Goal: Information Seeking & Learning: Learn about a topic

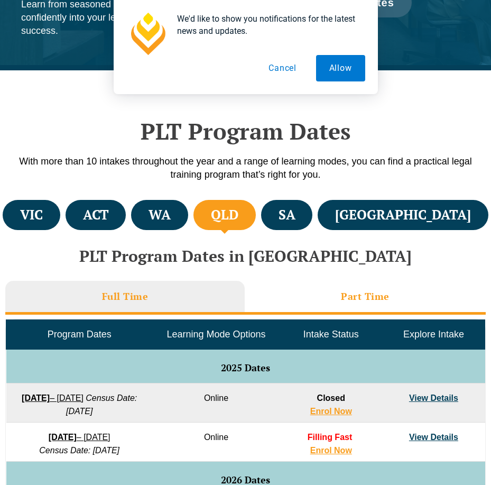
scroll to position [211, 0]
click at [347, 293] on h3 "Part Time" at bounding box center [365, 296] width 49 height 12
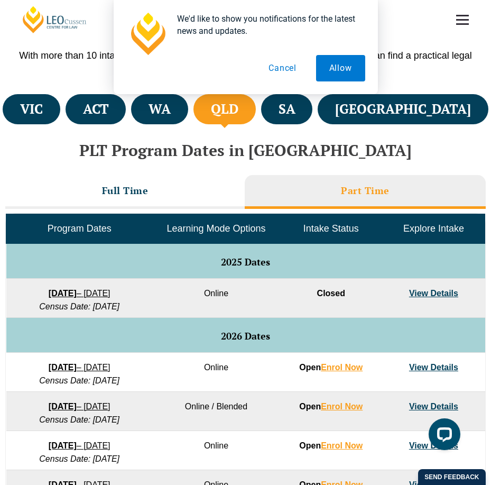
scroll to position [0, 0]
click at [441, 365] on link "View Details" at bounding box center [433, 367] width 49 height 9
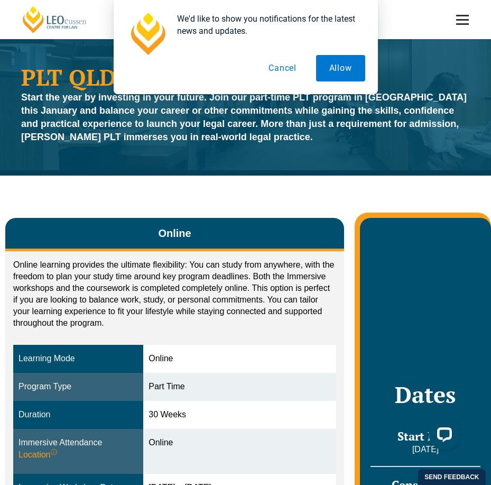
click at [282, 66] on button "Cancel" at bounding box center [282, 68] width 54 height 26
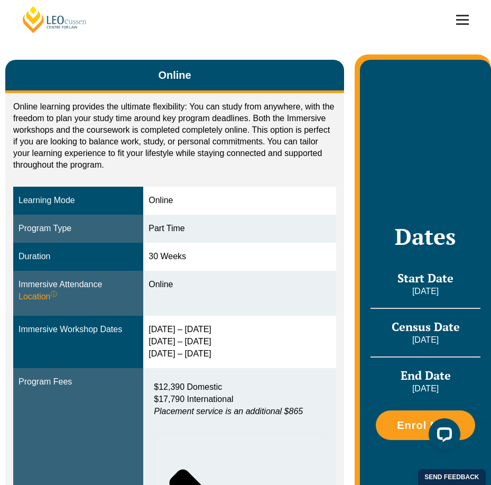
scroll to position [159, 0]
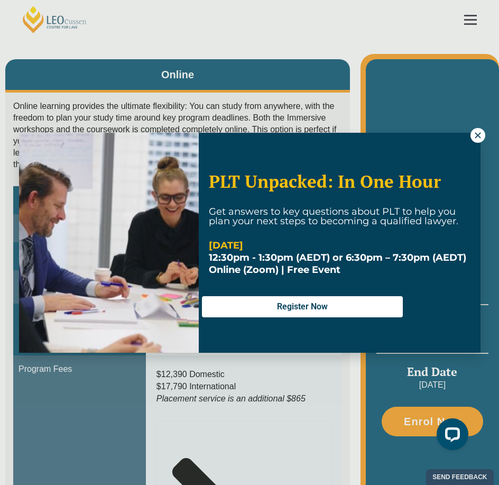
click at [477, 136] on icon at bounding box center [478, 135] width 6 height 6
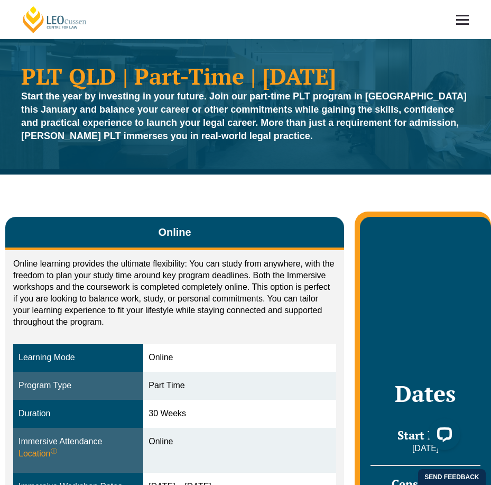
scroll to position [0, 0]
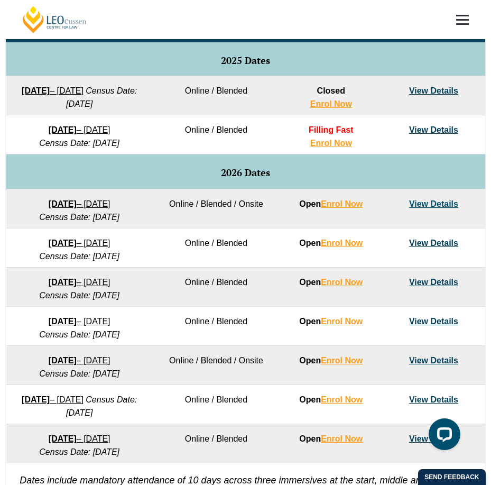
scroll to position [370, 0]
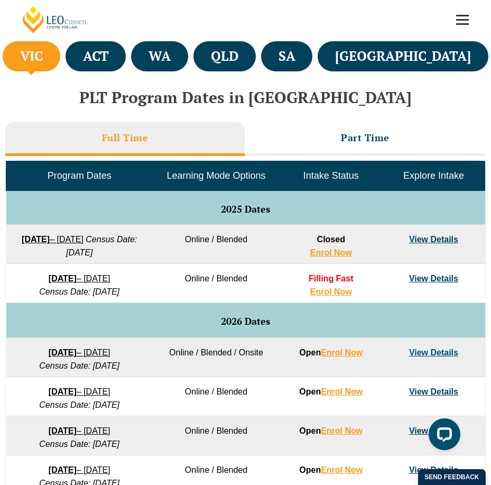
click at [438, 275] on link "View Details" at bounding box center [433, 278] width 49 height 9
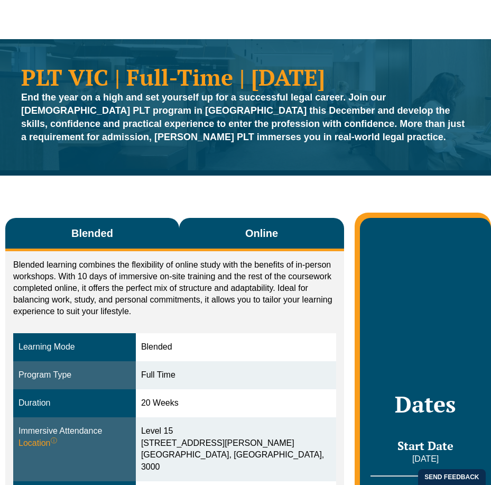
click at [266, 222] on button "Online" at bounding box center [261, 234] width 165 height 33
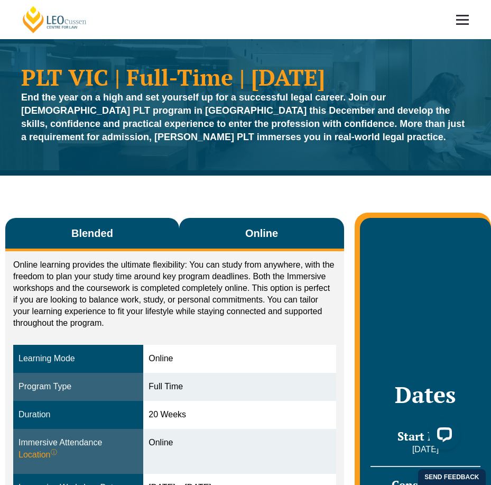
click at [99, 235] on span "Blended" at bounding box center [92, 233] width 42 height 15
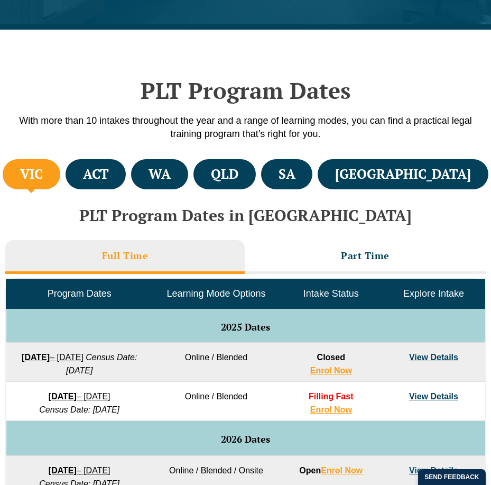
scroll to position [211, 0]
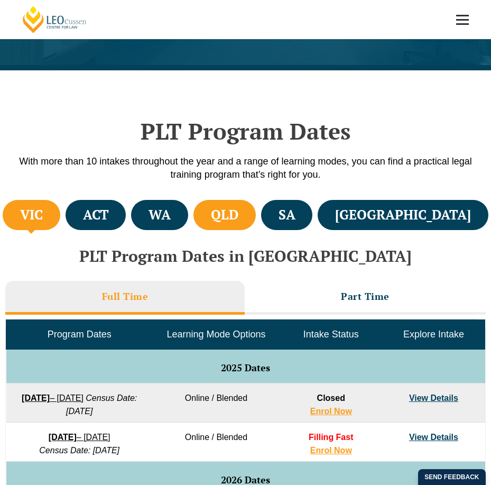
click at [238, 209] on h4 "QLD" at bounding box center [224, 214] width 27 height 17
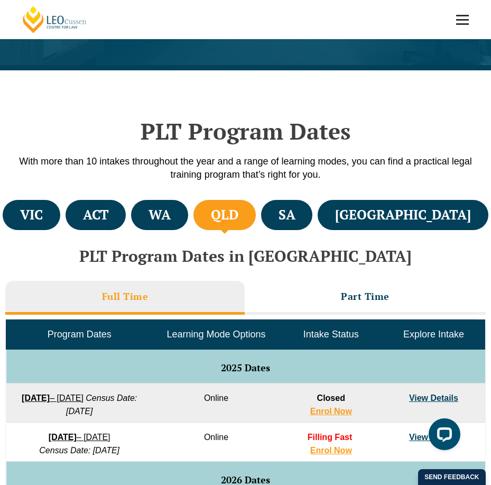
scroll to position [0, 0]
click at [392, 301] on li "Part Time" at bounding box center [366, 298] width 242 height 34
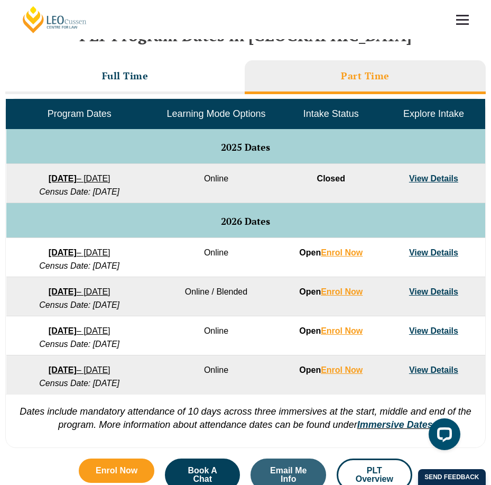
scroll to position [370, 0]
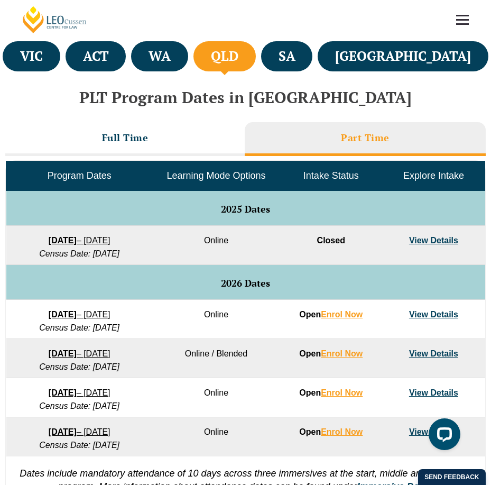
click at [430, 315] on link "View Details" at bounding box center [433, 314] width 49 height 9
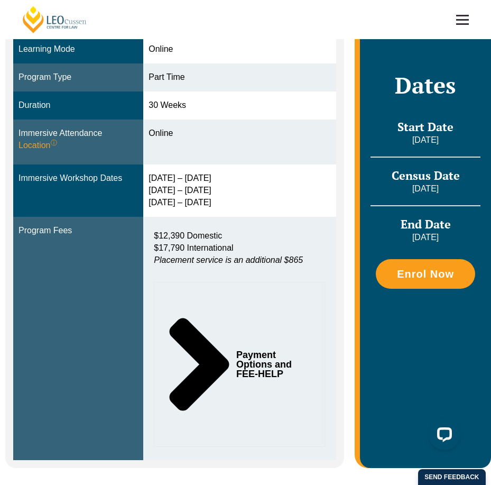
scroll to position [317, 0]
